Goal: Complete application form

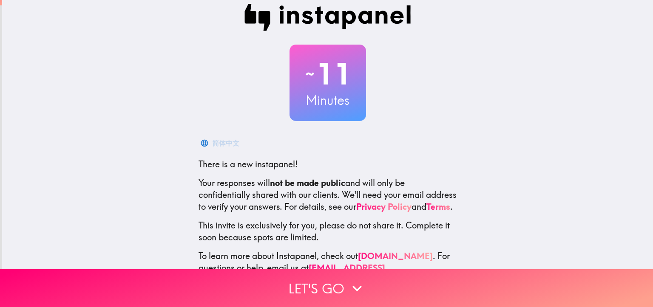
scroll to position [47, 0]
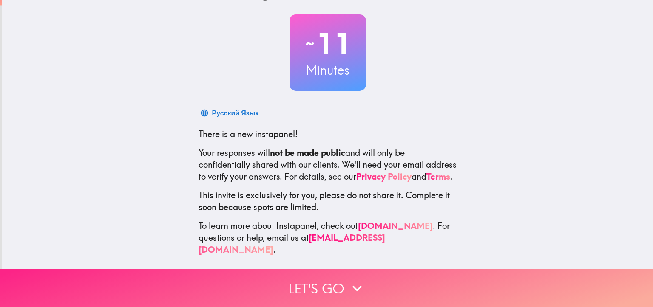
click at [350, 279] on icon "button" at bounding box center [357, 288] width 19 height 19
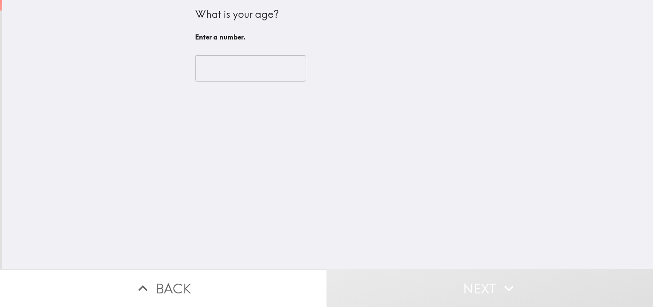
click at [227, 70] on input "number" at bounding box center [250, 68] width 111 height 26
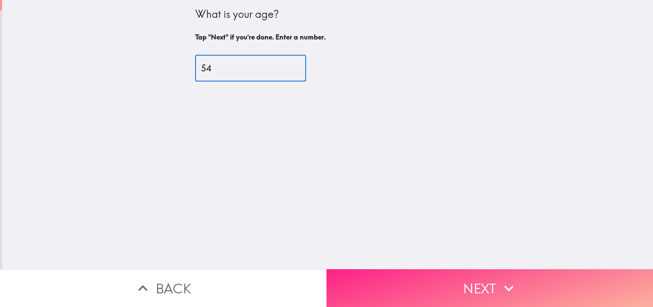
type input "54"
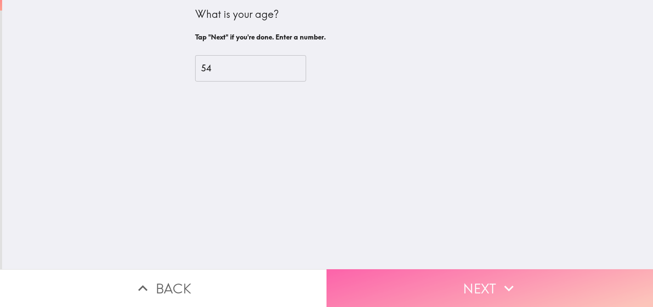
click at [468, 278] on button "Next" at bounding box center [490, 289] width 327 height 38
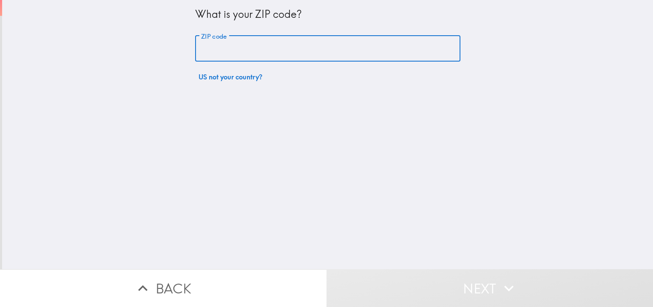
click at [216, 55] on input "ZIP code" at bounding box center [327, 49] width 265 height 26
type input "52732"
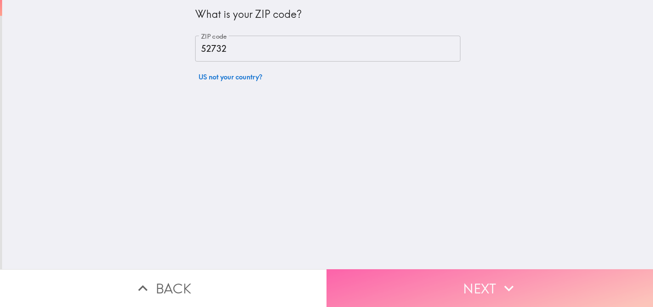
click at [445, 287] on button "Next" at bounding box center [490, 289] width 327 height 38
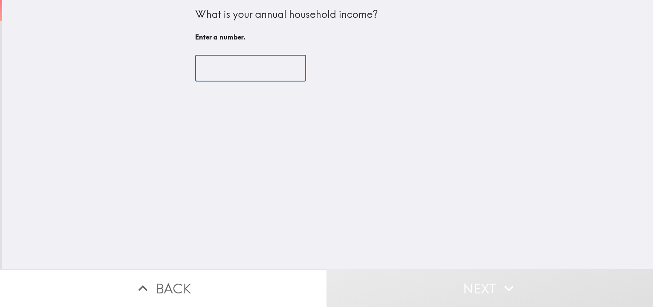
click at [232, 69] on input "number" at bounding box center [250, 68] width 111 height 26
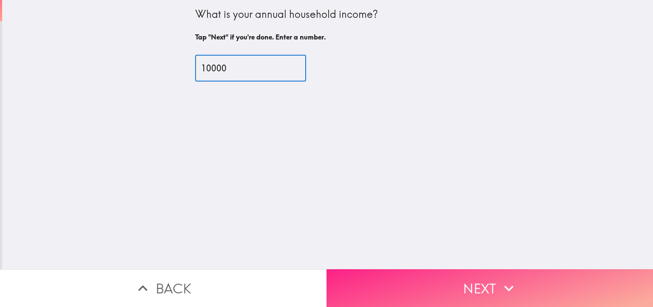
type input "10000"
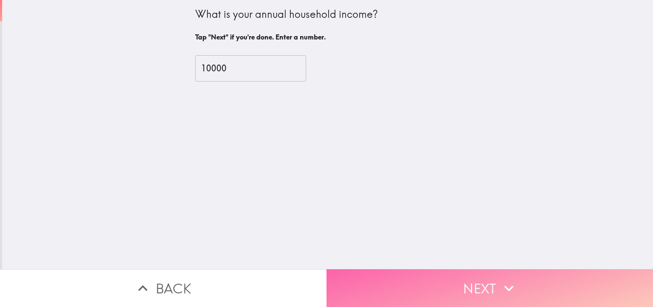
click at [475, 277] on button "Next" at bounding box center [490, 289] width 327 height 38
